Goal: Information Seeking & Learning: Find specific fact

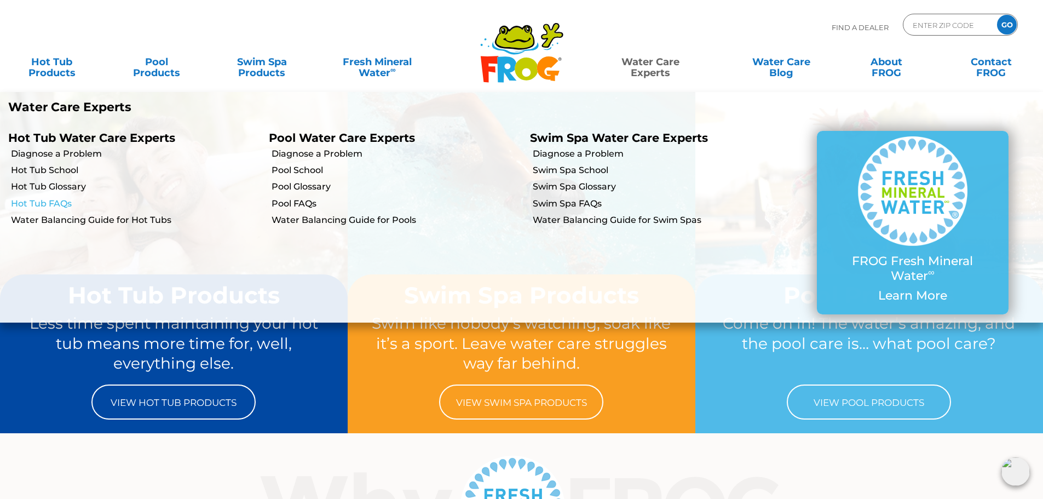
click at [56, 202] on link "Hot Tub FAQs" at bounding box center [136, 204] width 250 height 12
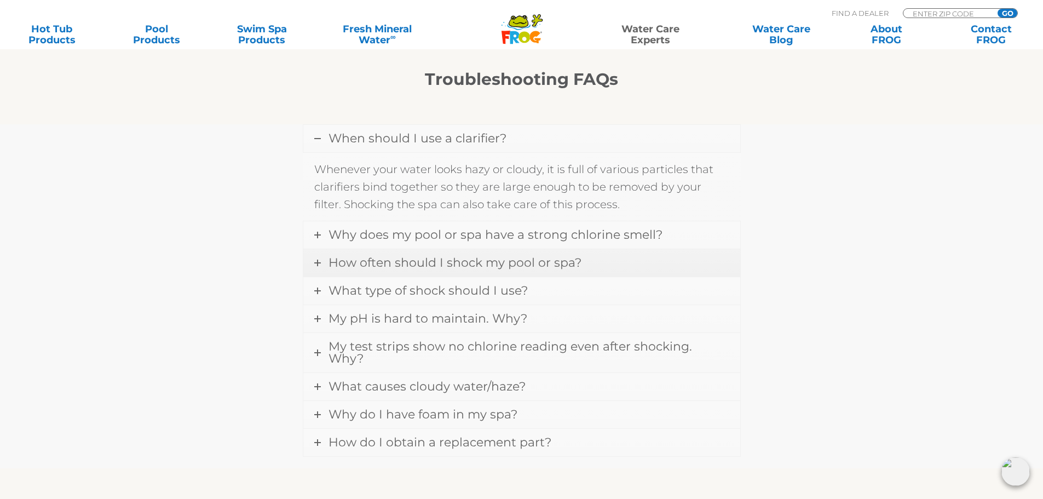
scroll to position [930, 0]
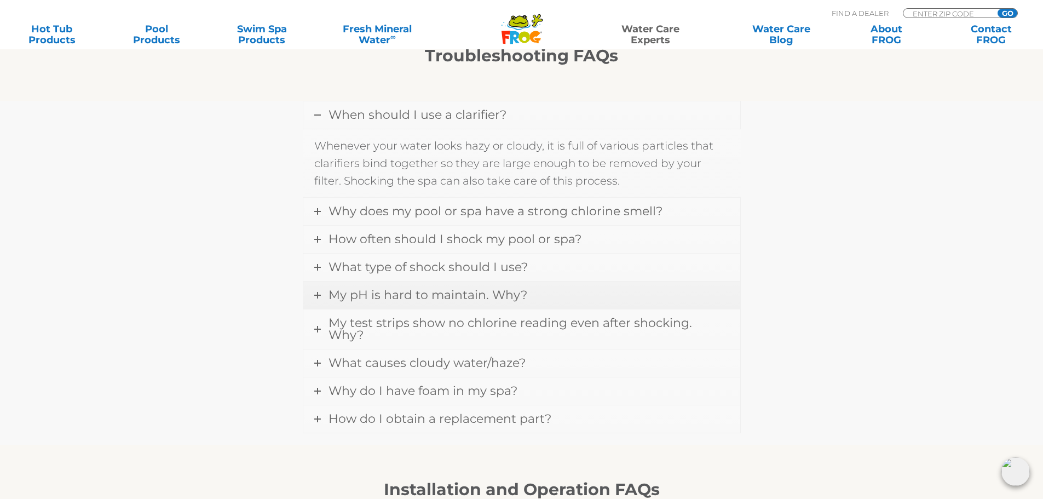
click at [453, 294] on span "My pH is hard to maintain. Why?" at bounding box center [427, 294] width 199 height 15
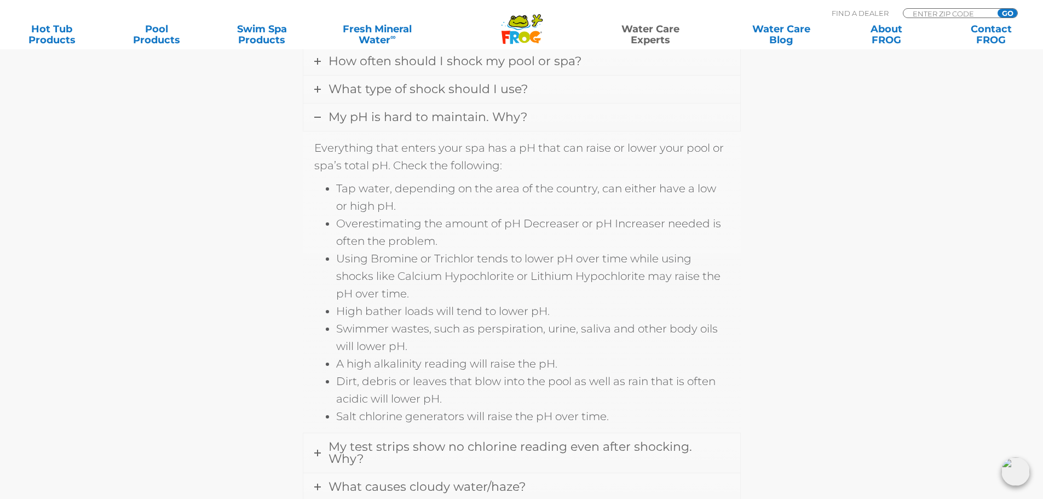
scroll to position [1095, 0]
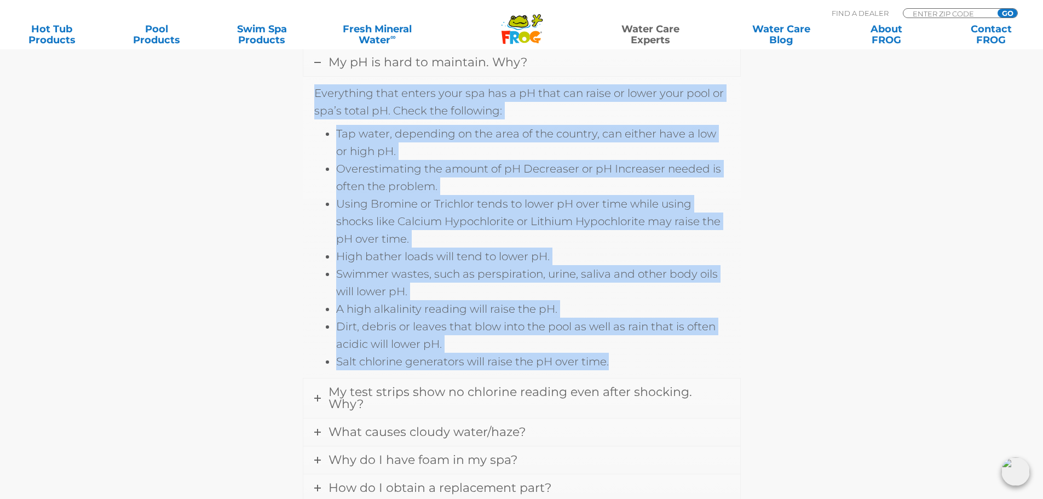
drag, startPoint x: 619, startPoint y: 363, endPoint x: 313, endPoint y: 97, distance: 405.0
click at [313, 97] on div "Everything that enters your spa has a pH that can raise or lower your pool or s…" at bounding box center [522, 227] width 438 height 302
copy div "Everything that enters your spa has a pH that can raise or lower your pool or s…"
